Goal: Information Seeking & Learning: Learn about a topic

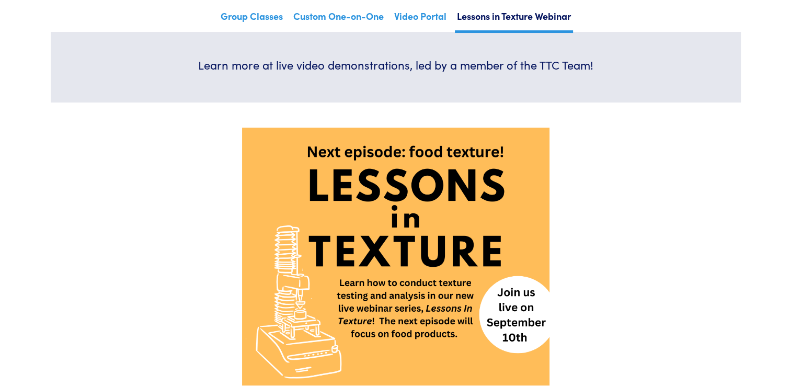
scroll to position [139, 0]
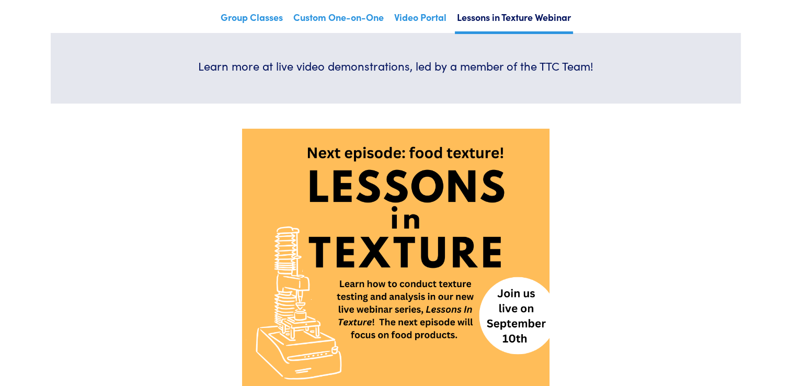
click at [413, 342] on img at bounding box center [395, 258] width 307 height 258
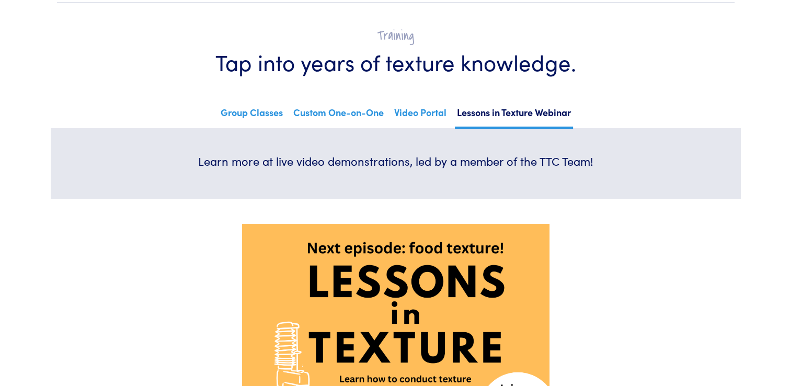
scroll to position [0, 0]
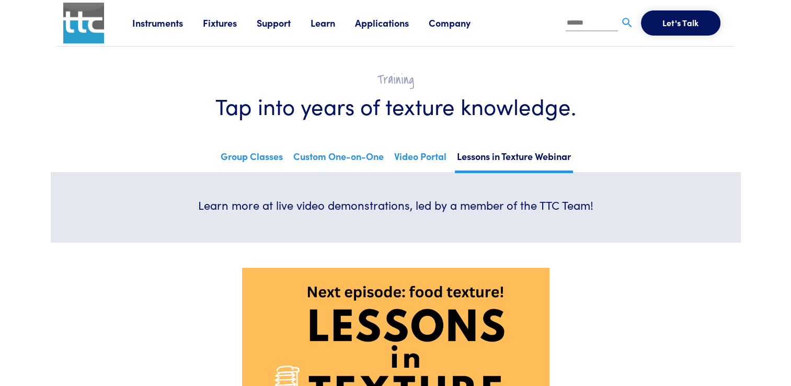
click at [330, 27] on link "Learn" at bounding box center [333, 22] width 44 height 13
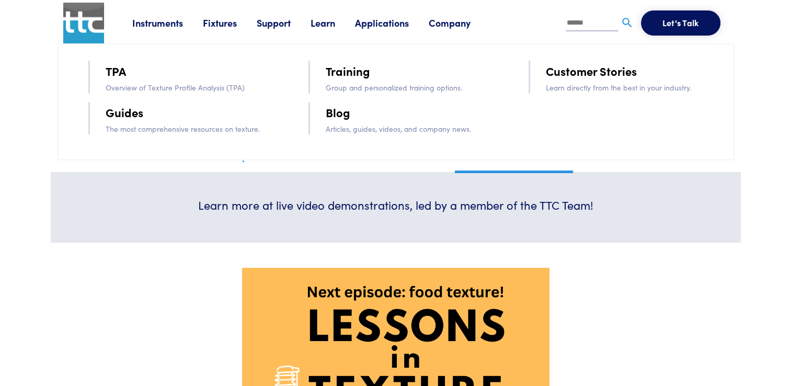
click at [136, 116] on link "Guides" at bounding box center [125, 112] width 38 height 18
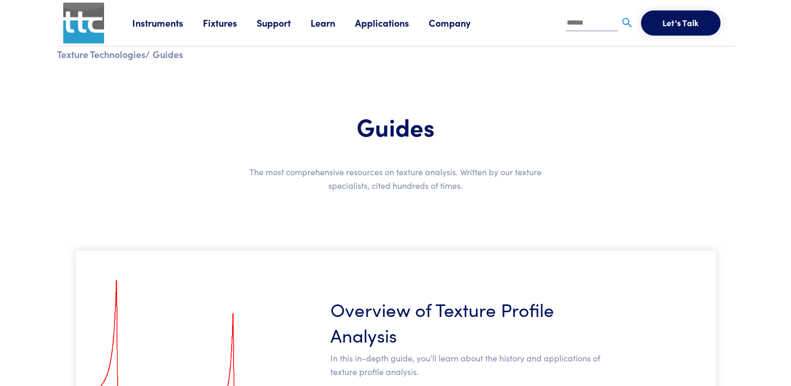
click at [323, 20] on link "Learn" at bounding box center [333, 22] width 44 height 13
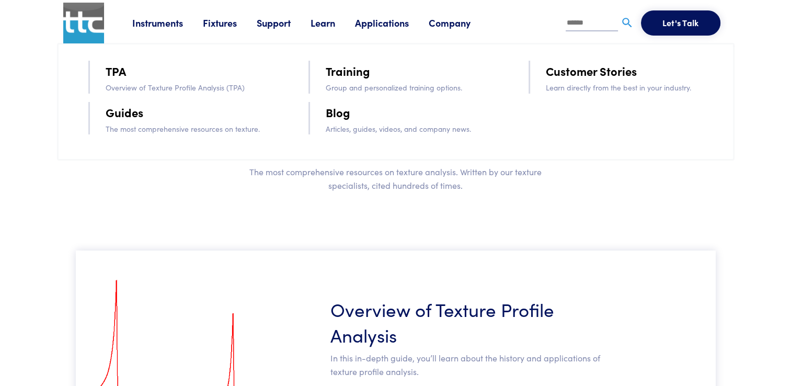
click at [352, 70] on link "Training" at bounding box center [348, 71] width 44 height 18
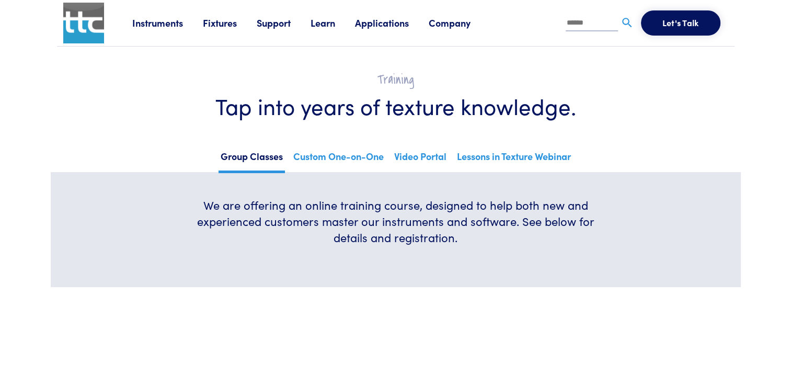
click at [224, 27] on link "Fixtures" at bounding box center [230, 22] width 54 height 13
click at [351, 70] on link "Peripheral Devices" at bounding box center [349, 69] width 81 height 15
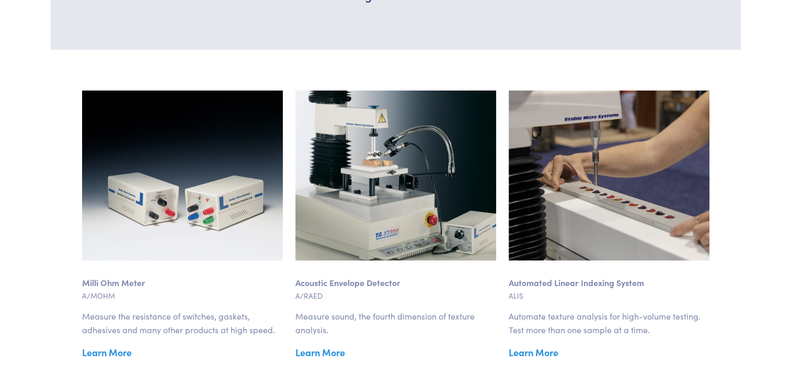
scroll to position [345, 0]
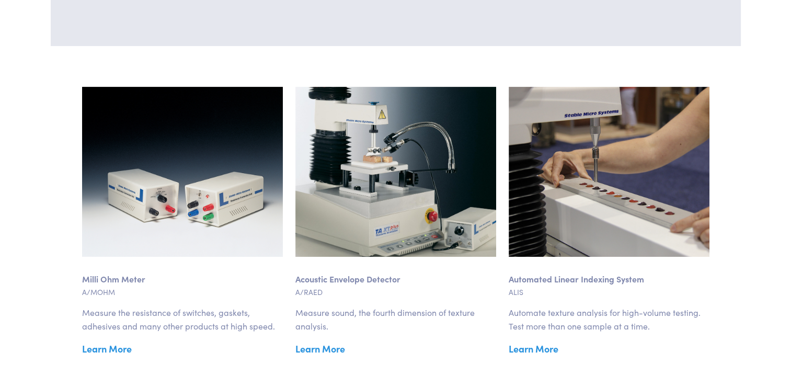
click at [335, 345] on link "Learn More" at bounding box center [395, 349] width 201 height 16
